Goal: Check status

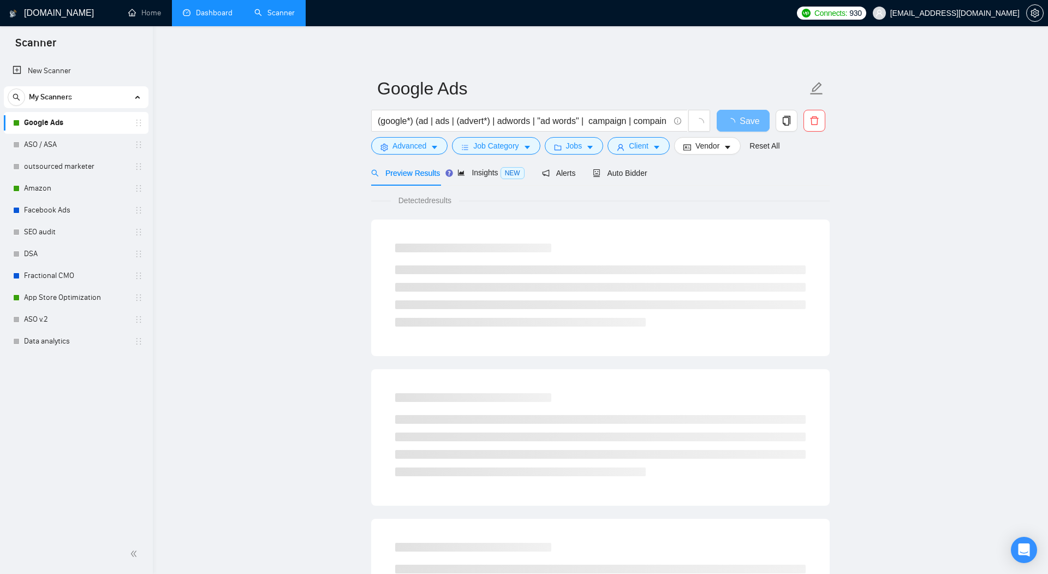
click at [210, 16] on link "Dashboard" at bounding box center [208, 12] width 50 height 9
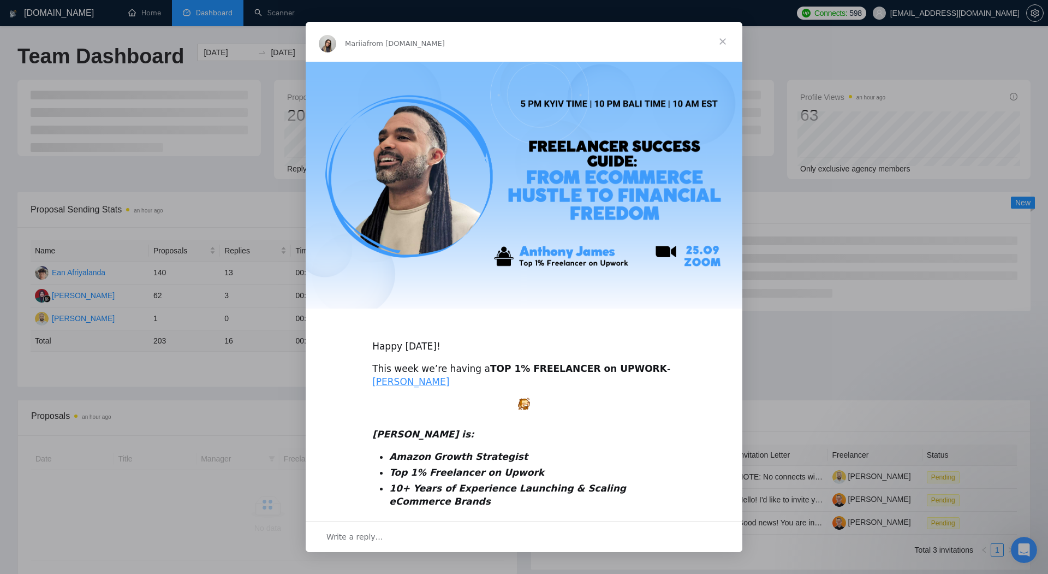
click at [725, 39] on span "Close" at bounding box center [722, 41] width 39 height 39
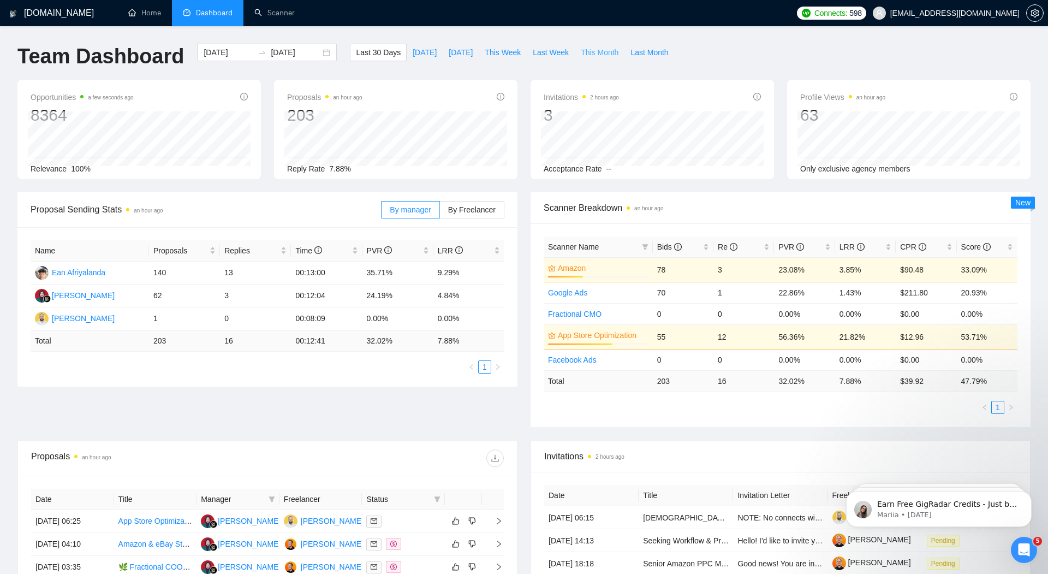
click at [594, 57] on span "This Month" at bounding box center [600, 52] width 38 height 12
type input "[DATE]"
